Goal: Task Accomplishment & Management: Manage account settings

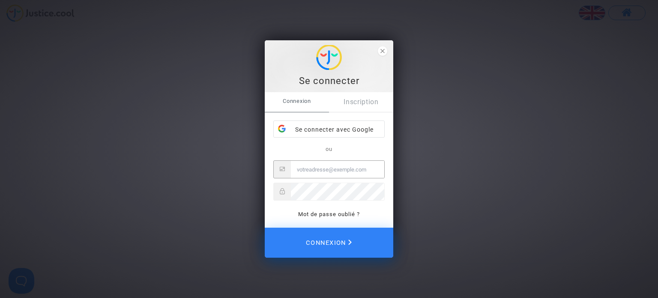
type input "[EMAIL_ADDRESS][DOMAIN_NAME]"
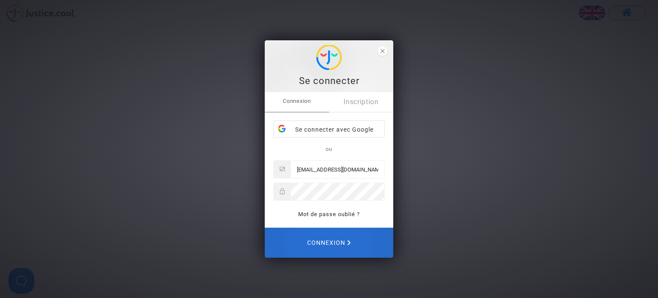
click at [331, 238] on span "Connexion" at bounding box center [329, 243] width 44 height 18
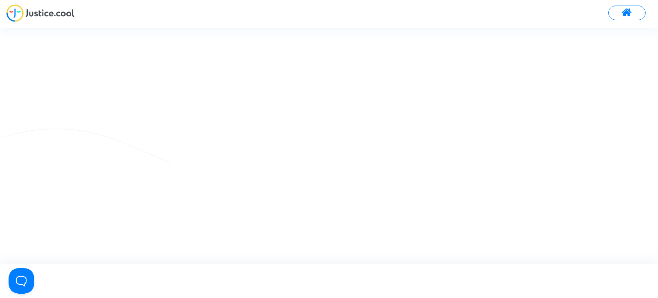
click at [617, 12] on button at bounding box center [627, 13] width 37 height 15
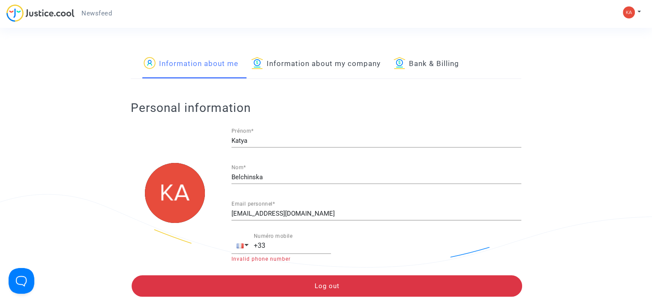
click at [319, 69] on link "Information about my company" at bounding box center [315, 63] width 129 height 29
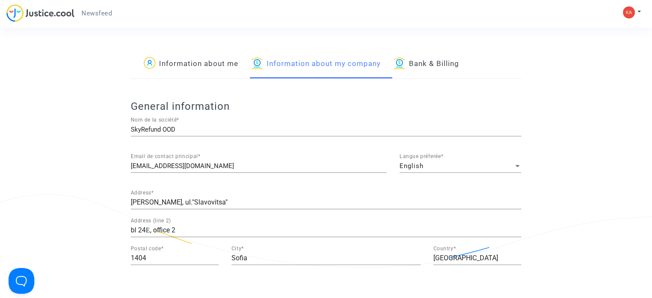
click at [437, 62] on link "Bank & Billing" at bounding box center [427, 63] width 66 height 29
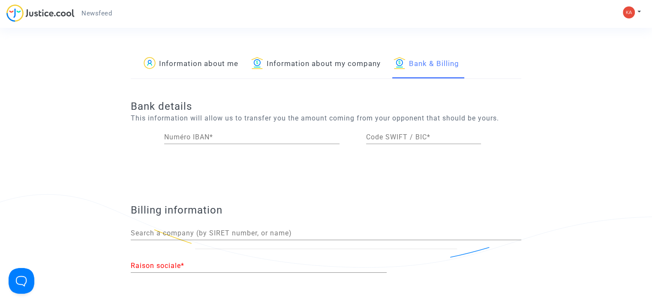
click at [104, 14] on span "Newsfeed" at bounding box center [96, 13] width 30 height 8
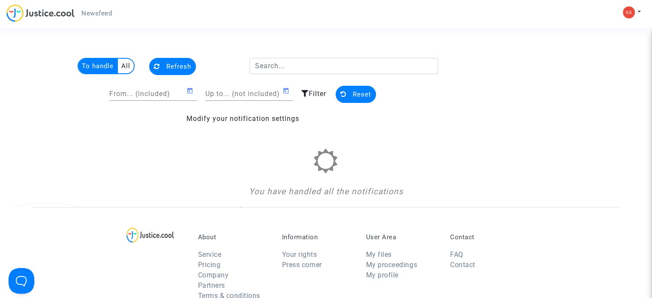
click at [120, 64] on multi-toggle-item "All" at bounding box center [126, 66] width 16 height 15
click at [133, 94] on input "From... (included)" at bounding box center [147, 94] width 77 height 8
click at [264, 91] on input "Up to... (not included)" at bounding box center [243, 94] width 77 height 8
click at [429, 144] on newsfeed "To handle All Refresh From... (included) Up to... (not included) Filter Reset M…" at bounding box center [326, 132] width 587 height 149
